Goal: Information Seeking & Learning: Learn about a topic

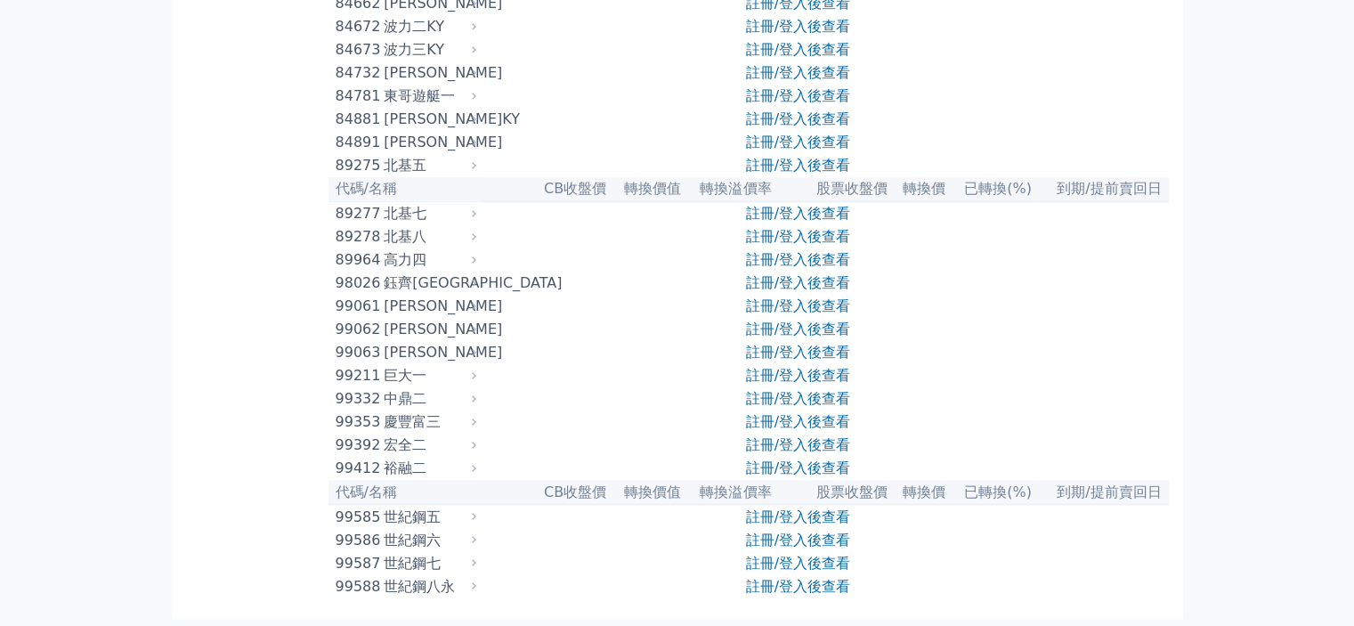
scroll to position [9557, 0]
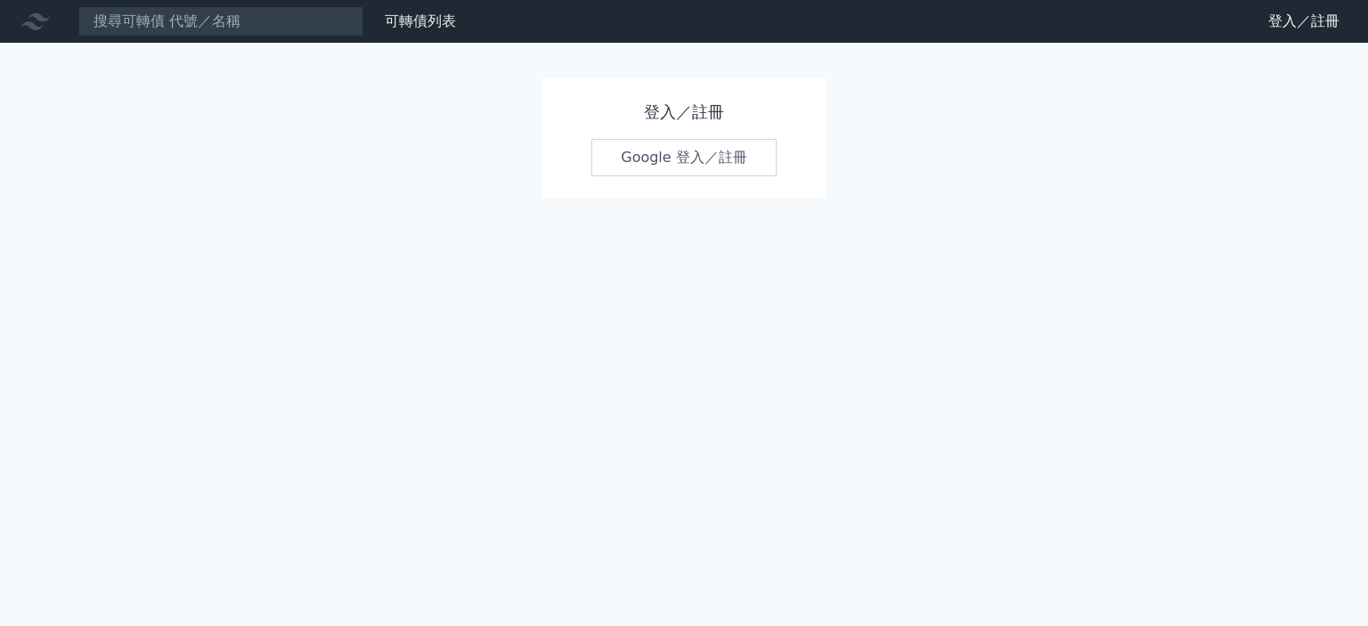
click at [670, 163] on link "Google 登入／註冊" at bounding box center [683, 157] width 185 height 37
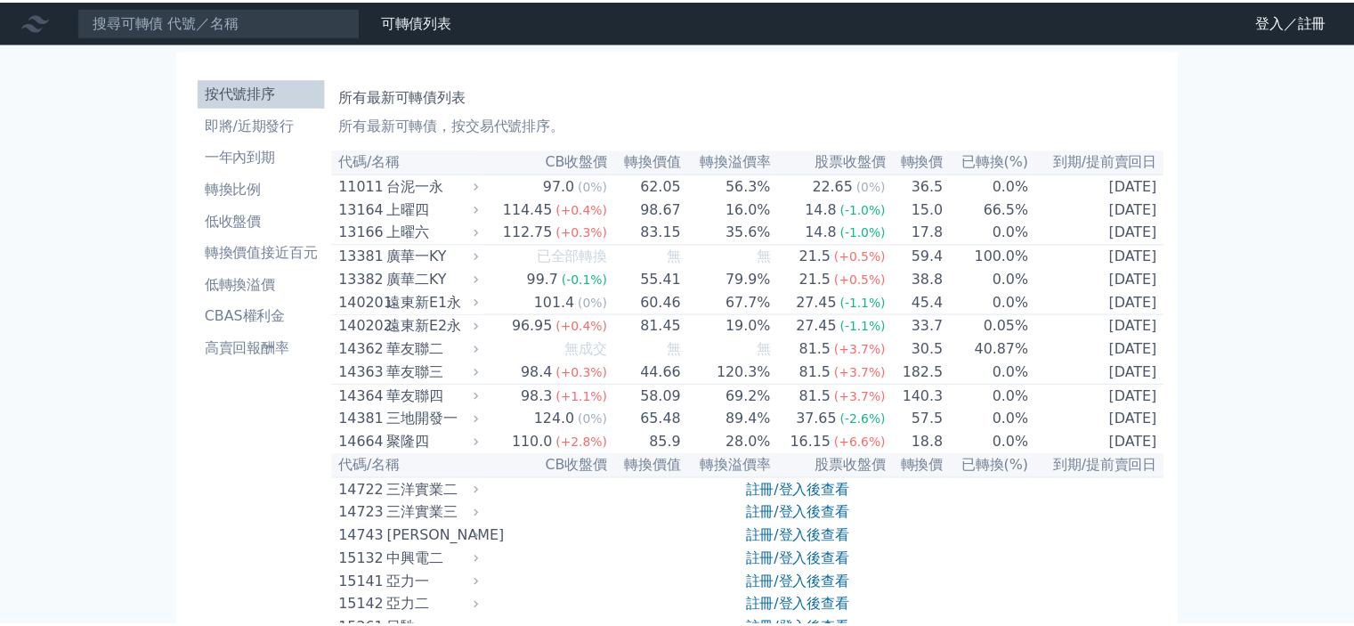
scroll to position [9557, 0]
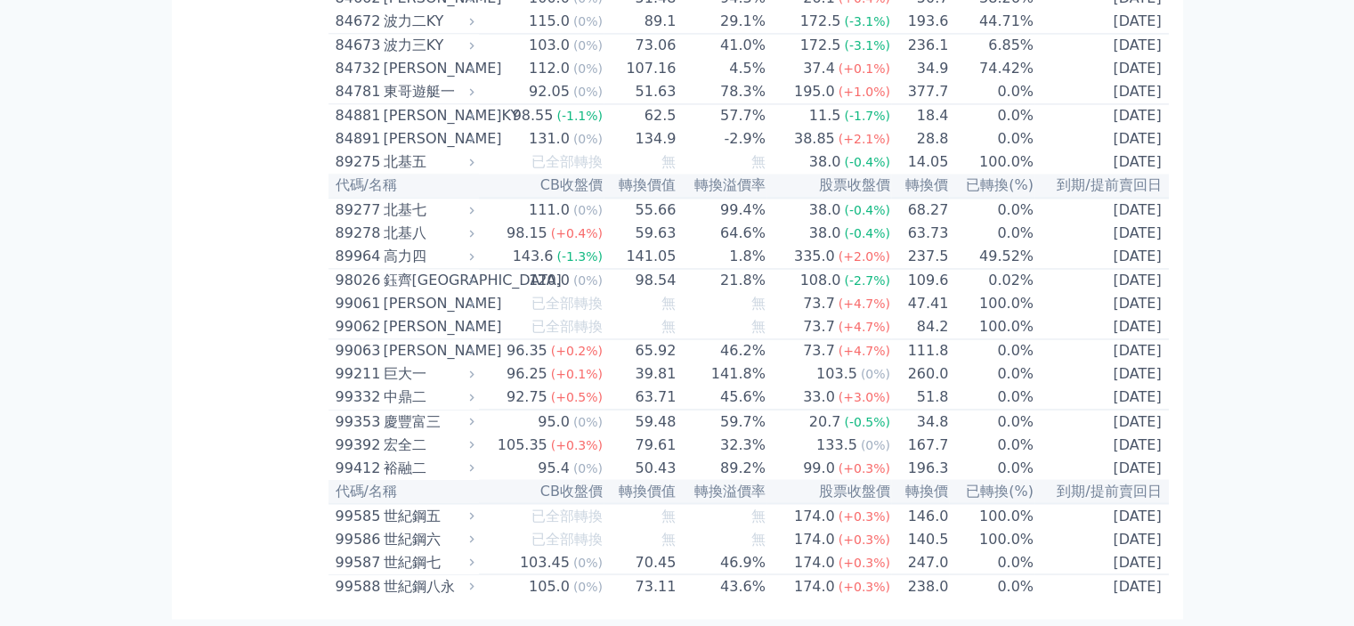
scroll to position [9557, 0]
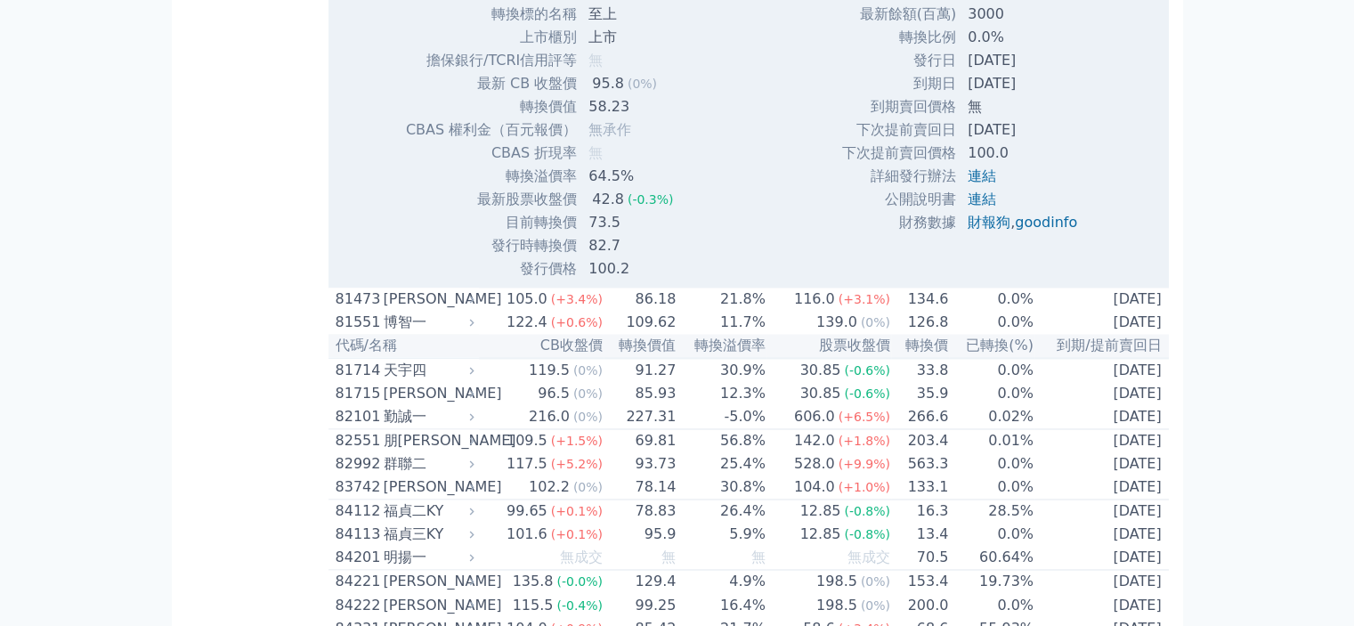
scroll to position [9973, 0]
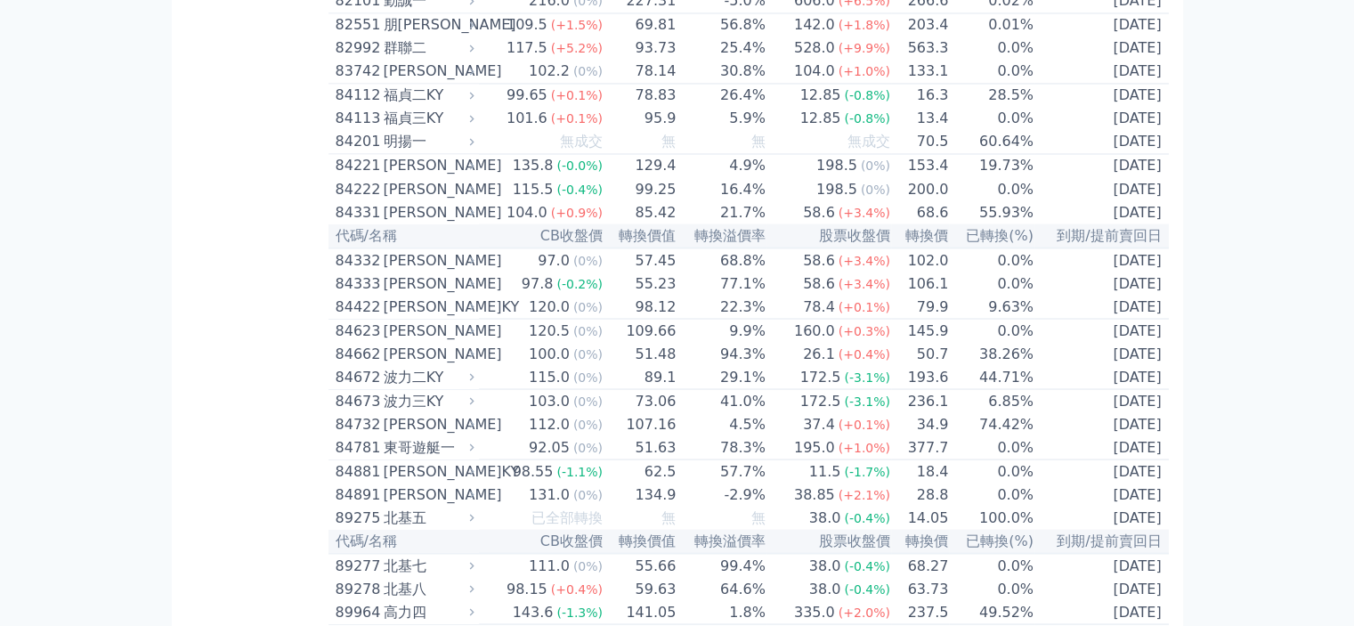
drag, startPoint x: 589, startPoint y: 468, endPoint x: 625, endPoint y: 469, distance: 35.6
drag, startPoint x: 613, startPoint y: 494, endPoint x: 581, endPoint y: 494, distance: 31.2
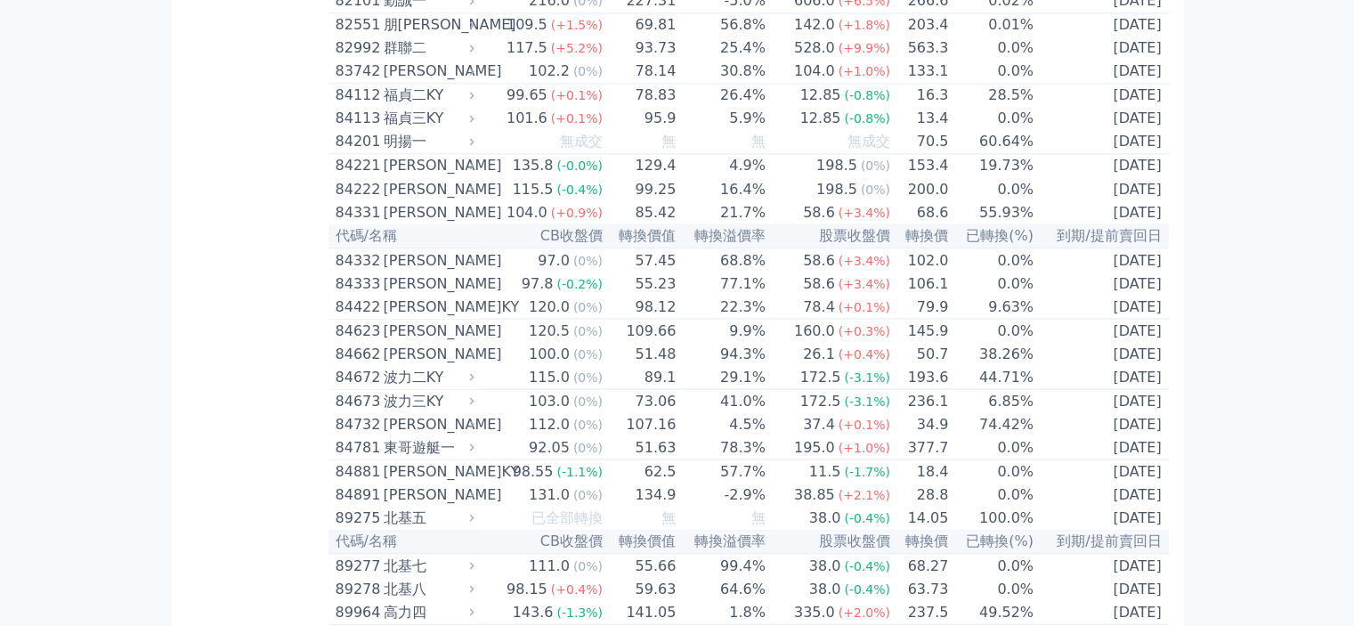
drag, startPoint x: 591, startPoint y: 444, endPoint x: 662, endPoint y: 445, distance: 71.2
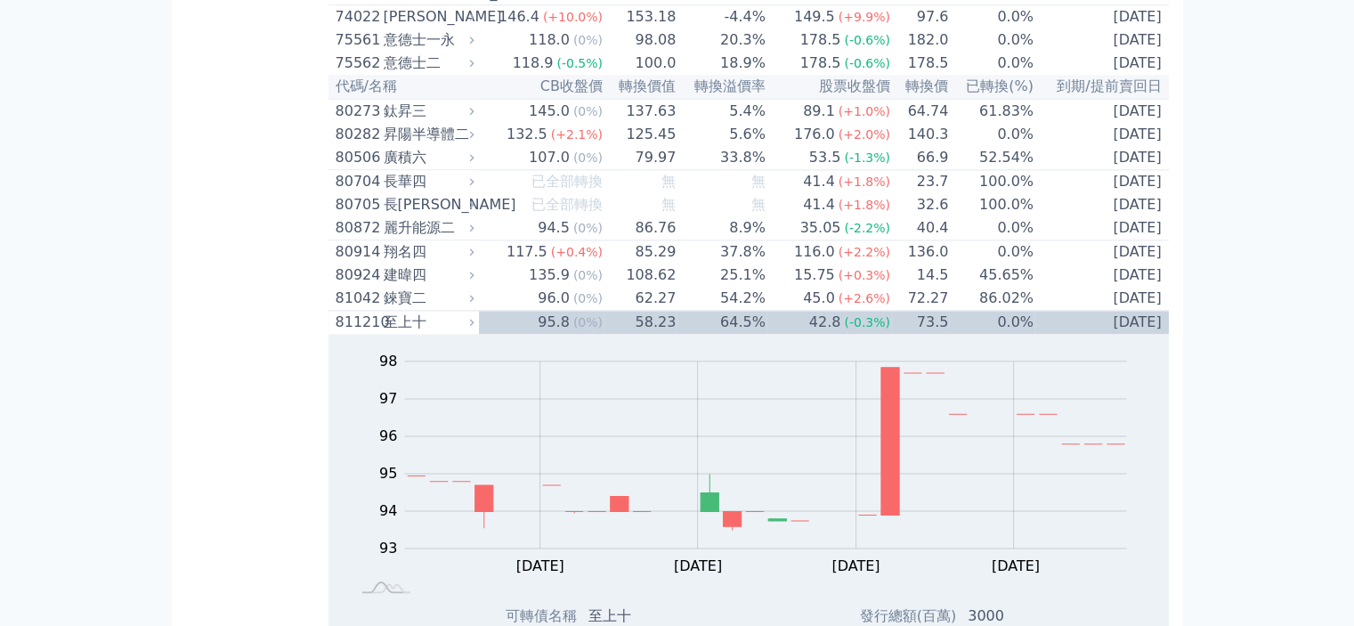
scroll to position [7895, 0]
